Goal: Find contact information: Find contact information

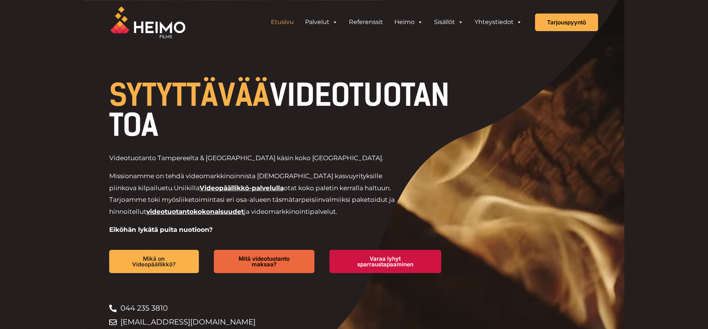
drag, startPoint x: 5, startPoint y: 77, endPoint x: -270, endPoint y: 105, distance: 276.1
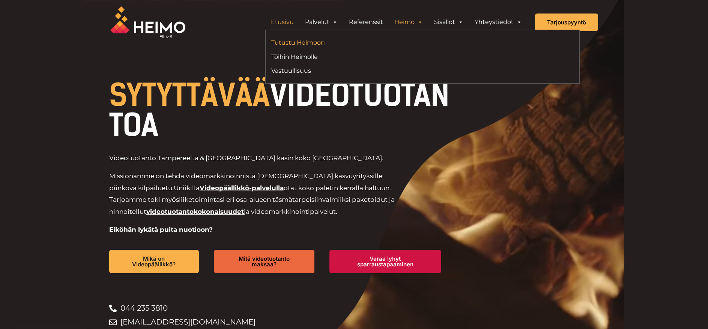
click at [309, 46] on link "Tutustu Heimoon" at bounding box center [344, 43] width 146 height 10
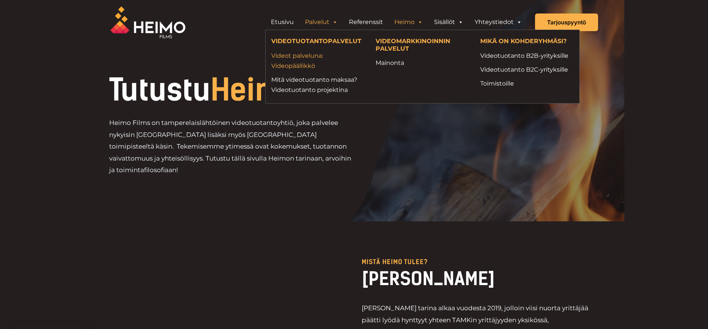
click at [294, 59] on link "Videot palveluna: Videopäällikkö" at bounding box center [317, 61] width 93 height 20
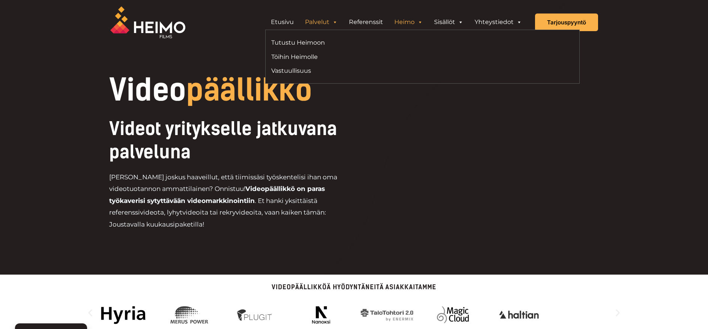
click at [401, 23] on link "Heimo" at bounding box center [409, 22] width 40 height 15
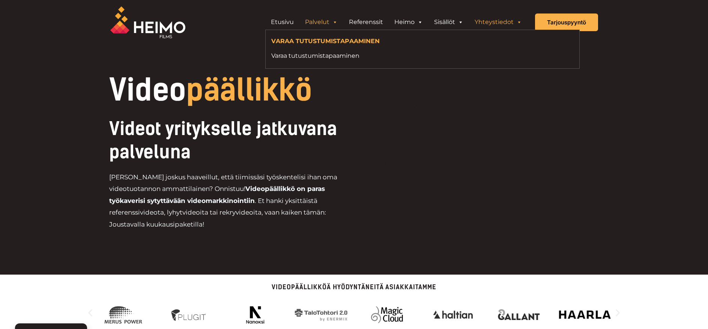
click at [489, 20] on link "Yhteystiedot" at bounding box center [498, 22] width 59 height 15
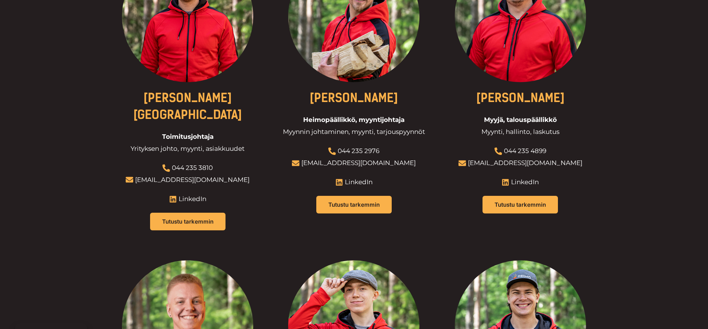
scroll to position [251, 0]
